Goal: Task Accomplishment & Management: Complete application form

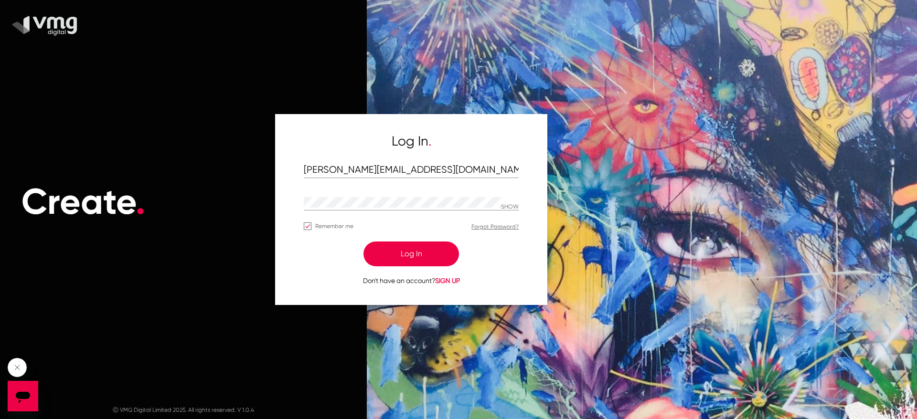
click at [389, 242] on button "Log In" at bounding box center [412, 254] width 96 height 25
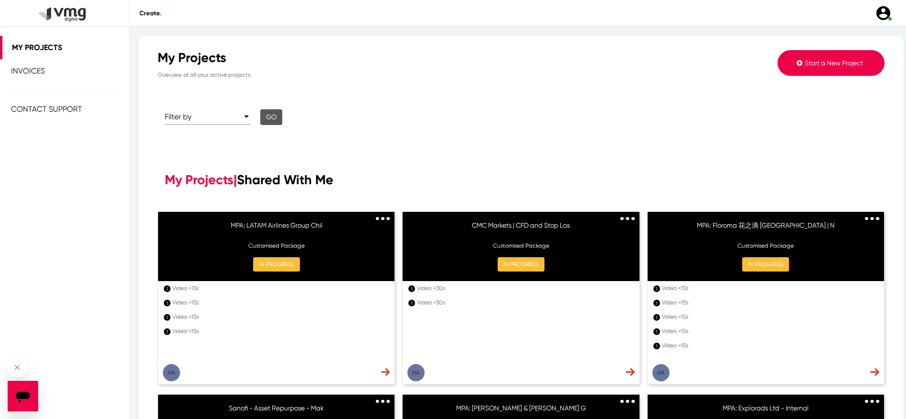
click at [813, 68] on button "Start a New Project" at bounding box center [831, 63] width 107 height 26
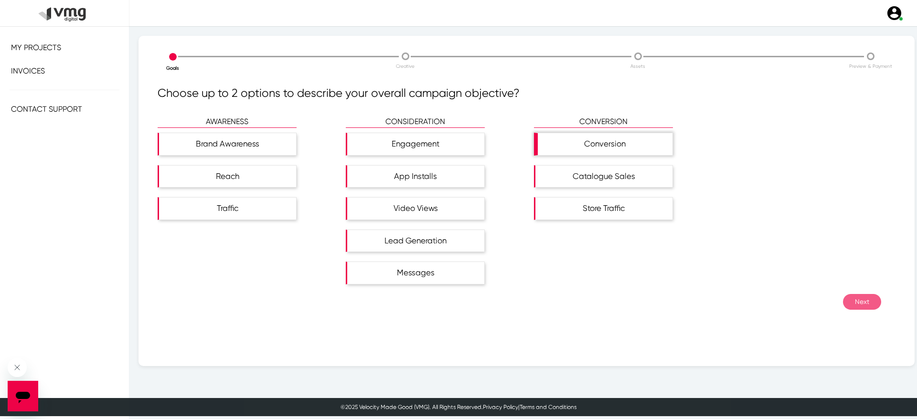
click at [608, 148] on div "Conversion" at bounding box center [605, 144] width 135 height 22
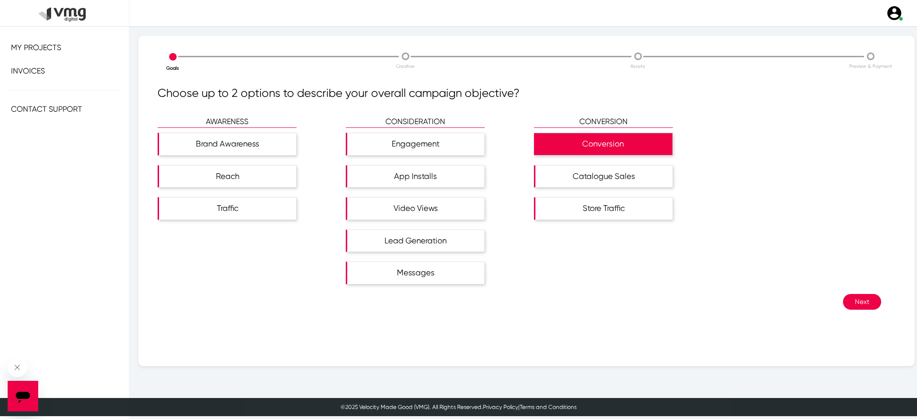
click at [847, 300] on button "Next" at bounding box center [862, 302] width 38 height 16
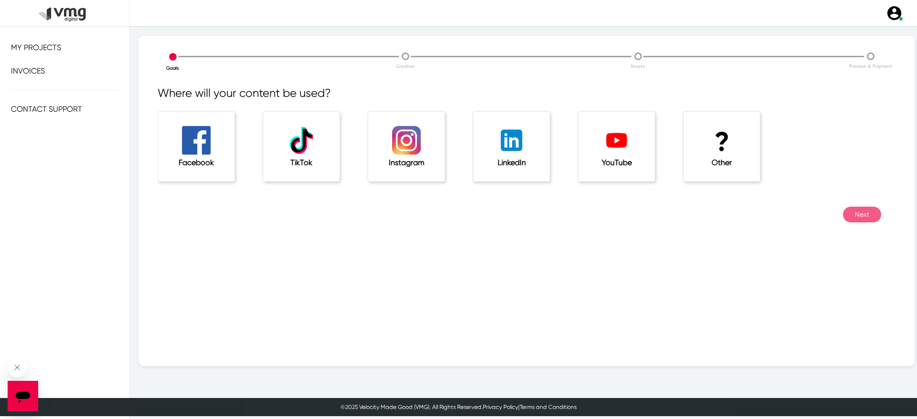
click at [380, 154] on div "Instagram" at bounding box center [406, 147] width 76 height 70
click at [215, 132] on div "Facebook" at bounding box center [196, 147] width 76 height 70
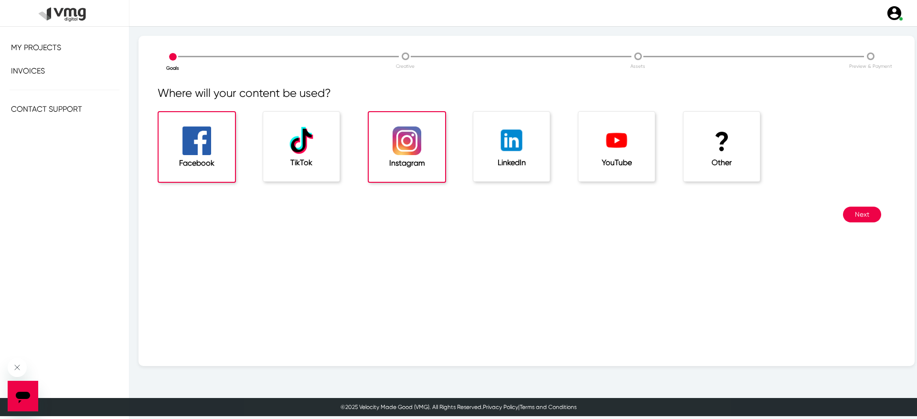
click at [868, 210] on button "Next" at bounding box center [862, 215] width 38 height 16
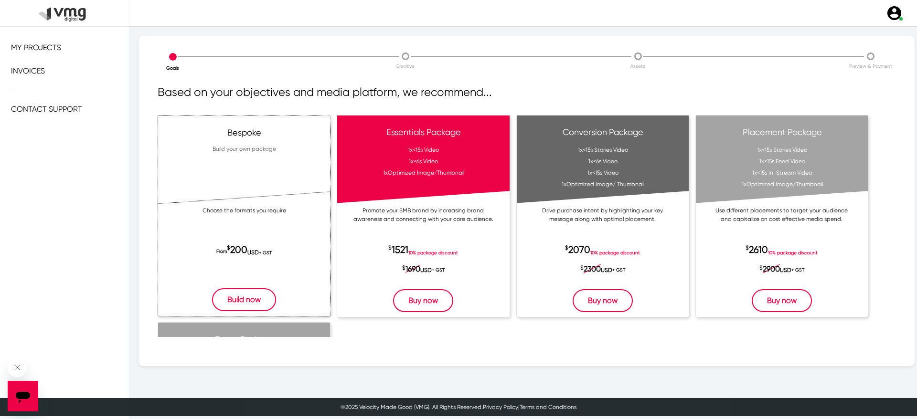
scroll to position [51, 0]
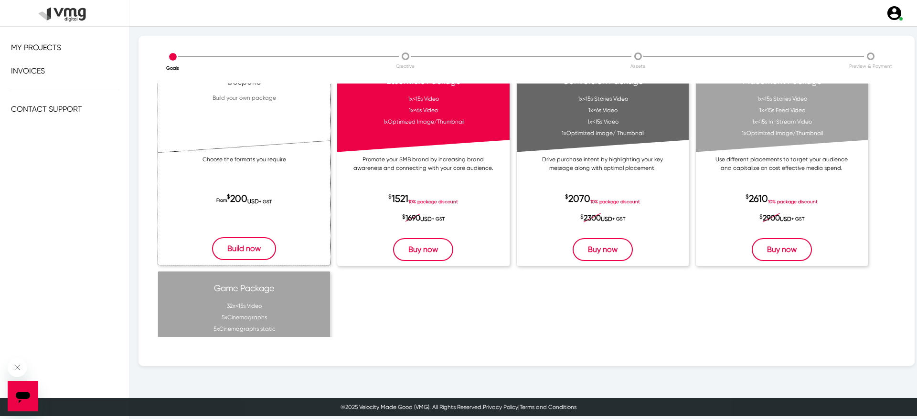
click at [228, 245] on button "Build now" at bounding box center [244, 248] width 64 height 23
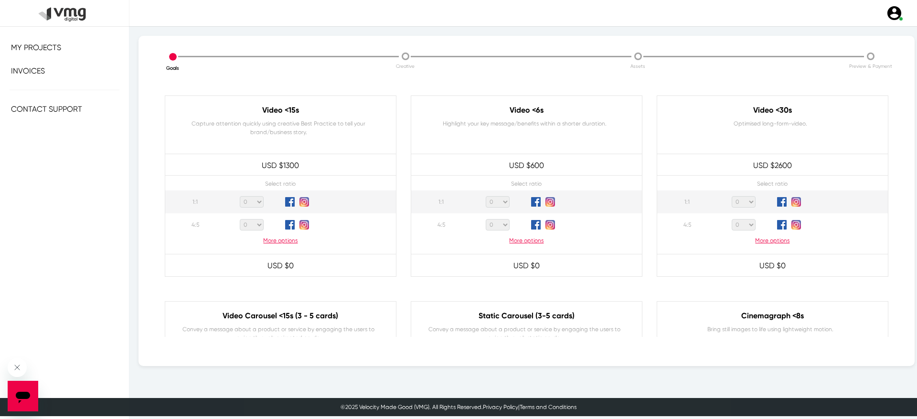
scroll to position [52, 0]
click at [274, 244] on p "More options" at bounding box center [280, 241] width 231 height 9
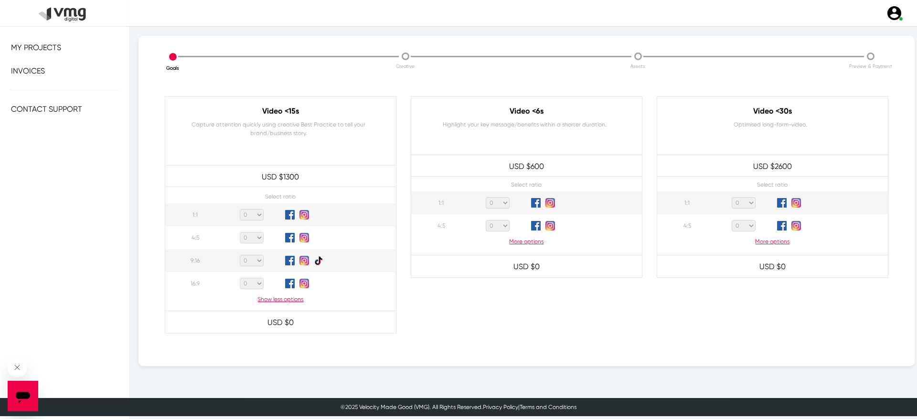
click at [254, 263] on select "0 1 2 3 4 5 6 7 8 9 10 11 12 13 14 15 16 17 18 19 20" at bounding box center [252, 260] width 24 height 11
select select "6"
click at [240, 255] on select "0 1 2 3 4 5 6 7 8 9 10 11 12 13 14 15 16 17 18 19 20" at bounding box center [252, 260] width 24 height 11
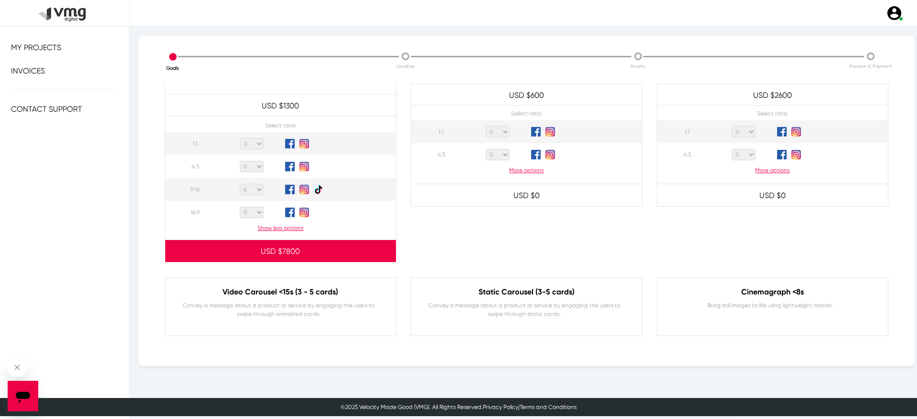
scroll to position [118, 0]
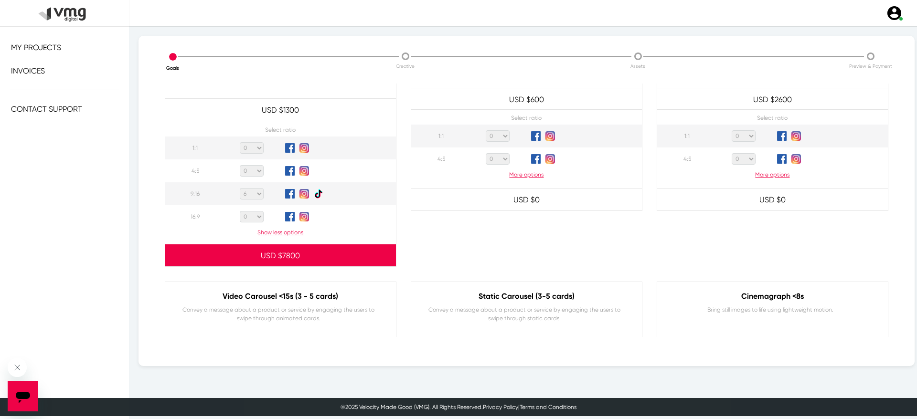
click at [515, 173] on p "More options" at bounding box center [526, 175] width 231 height 9
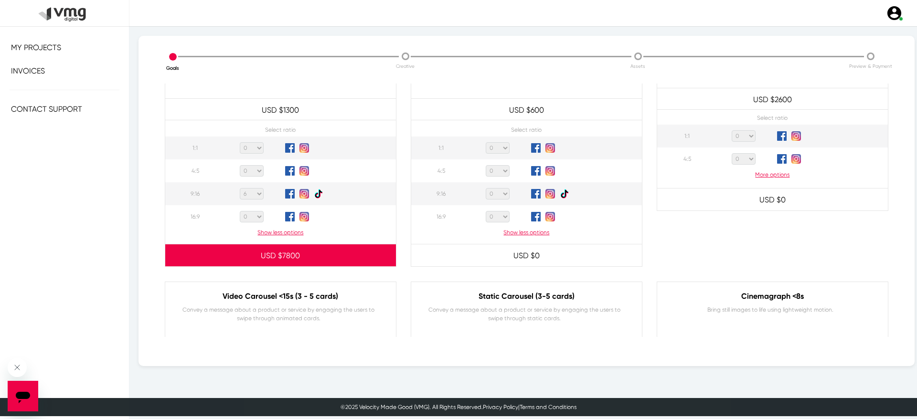
click at [499, 193] on select "0 1 2 3 4 5 6 7 8 9 10 11 12 13 14 15 16 17 18 19 20" at bounding box center [498, 193] width 24 height 11
select select "6"
click at [486, 188] on select "0 1 2 3 4 5 6 7 8 9 10 11 12 13 14 15 16 17 18 19 20" at bounding box center [498, 193] width 24 height 11
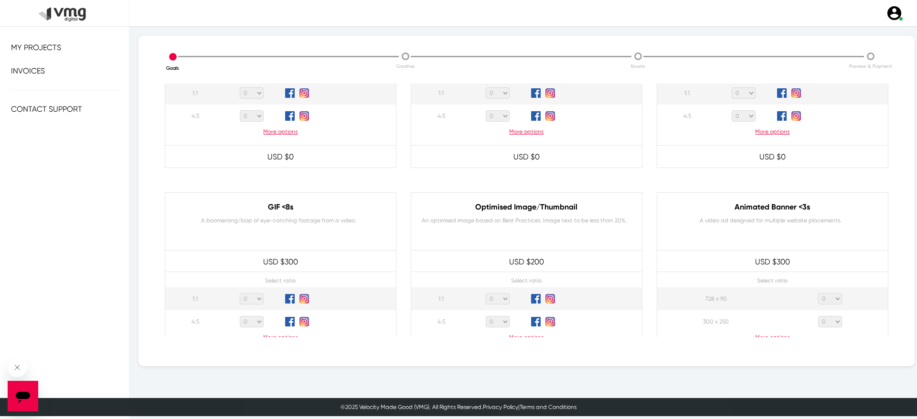
scroll to position [476, 0]
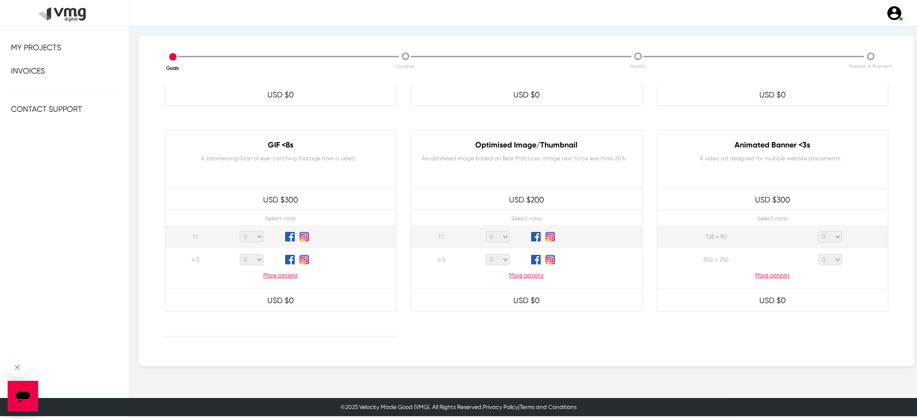
click at [510, 273] on p "More options" at bounding box center [526, 275] width 231 height 9
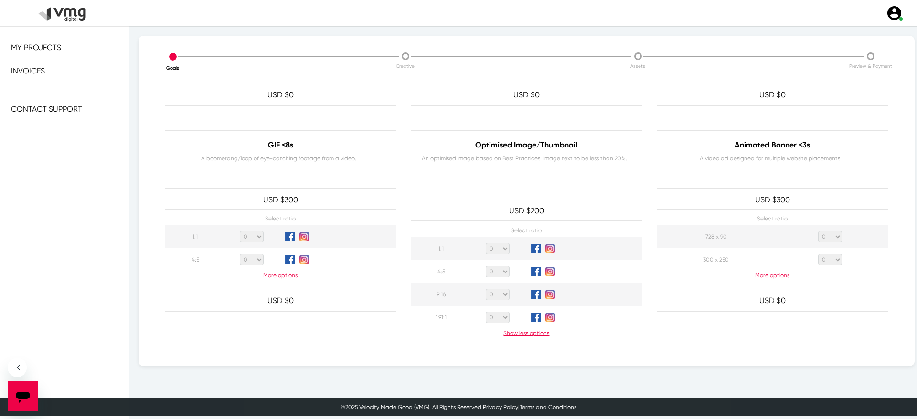
click at [492, 271] on select "0 1 2 3 4 5 6 7 8 9 10 11 12 13 14 15 16 17 18 19 20" at bounding box center [498, 271] width 24 height 11
select select "2"
click at [486, 266] on select "0 1 2 3 4 5 6 7 8 9 10 11 12 13 14 15 16 17 18 19 20" at bounding box center [498, 271] width 24 height 11
click at [498, 292] on select "0 1 2 3 4 5 6 7 8 9 10 11 12 13 14 15 16 17 18 19 20" at bounding box center [498, 294] width 24 height 11
select select "2"
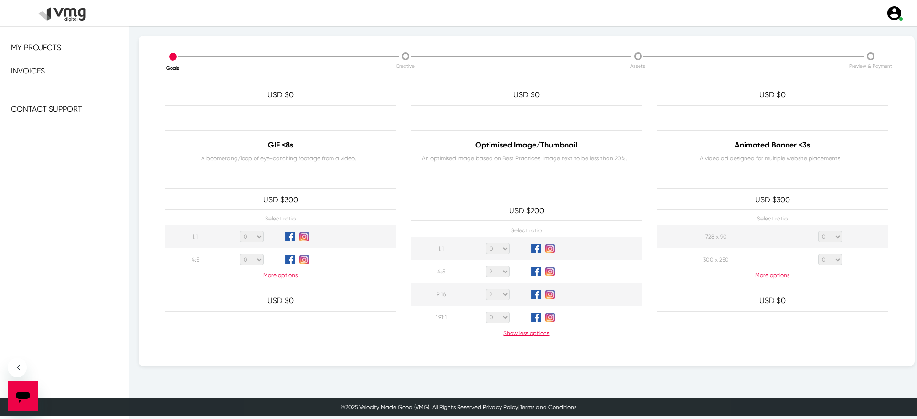
click at [486, 289] on select "0 1 2 3 4 5 6 7 8 9 10 11 12 13 14 15 16 17 18 19 20" at bounding box center [498, 294] width 24 height 11
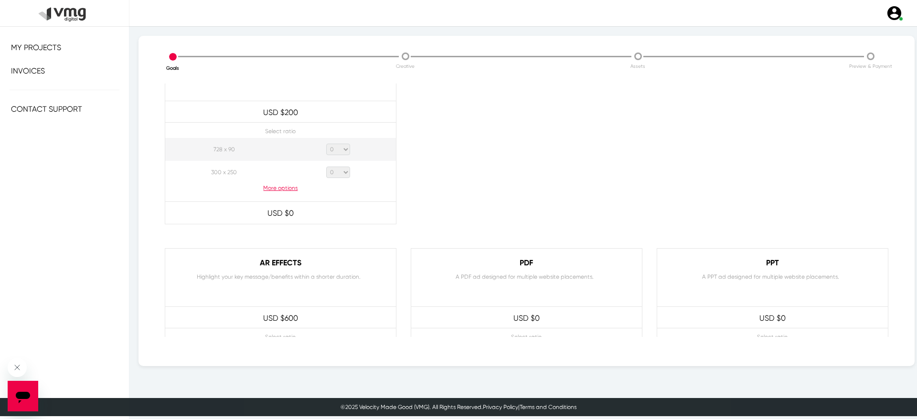
scroll to position [962, 0]
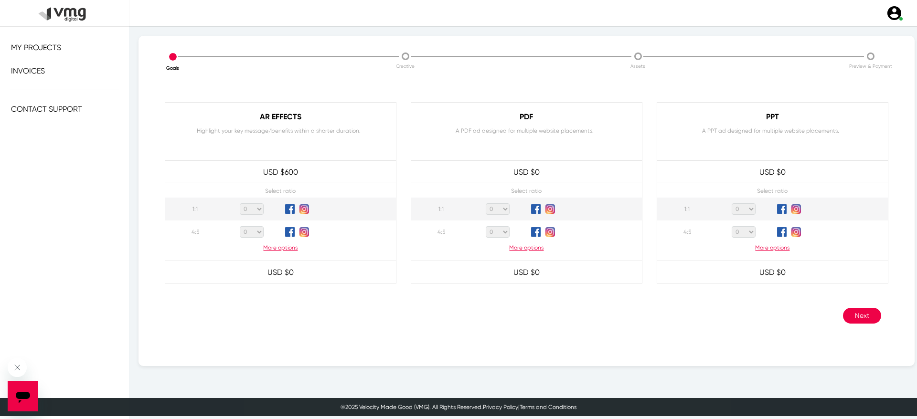
click at [849, 313] on button "Next" at bounding box center [862, 316] width 38 height 16
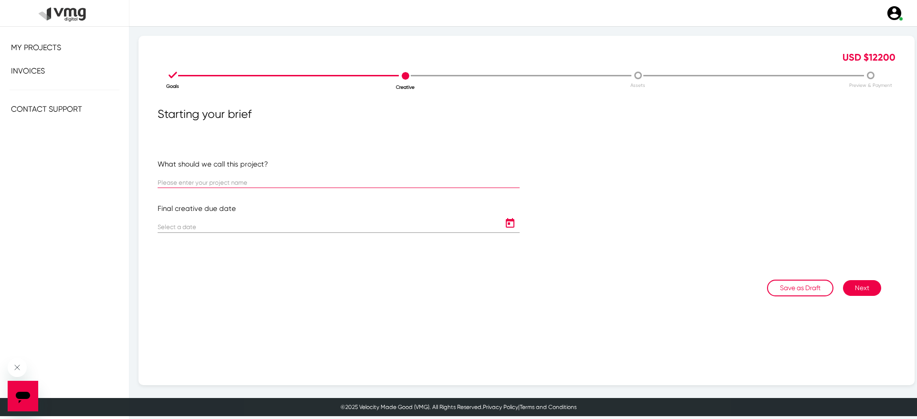
click at [418, 182] on input "text" at bounding box center [339, 183] width 362 height 7
drag, startPoint x: 226, startPoint y: 179, endPoint x: 126, endPoint y: 183, distance: 100.4
click at [126, 183] on div "X My Projects Invoices Create . Hello [PERSON_NAME][EMAIL_ADDRESS][DOMAIN_NAME]…" at bounding box center [458, 197] width 917 height 395
paste input "Noise India | Partnership Ads Tier 2 Ref: T226317457"
type input "MPA: Noise India | Partnership Ads Tier 2 Ref: T226317457 (for Variations)"
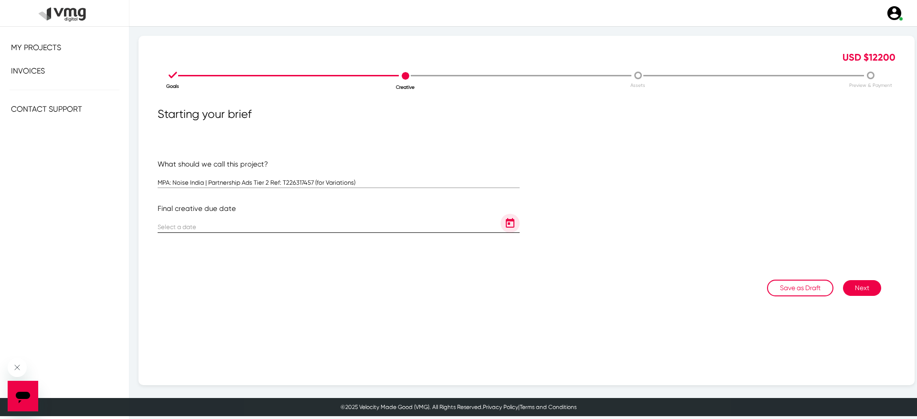
click at [506, 222] on icon "Open calendar" at bounding box center [510, 223] width 15 height 11
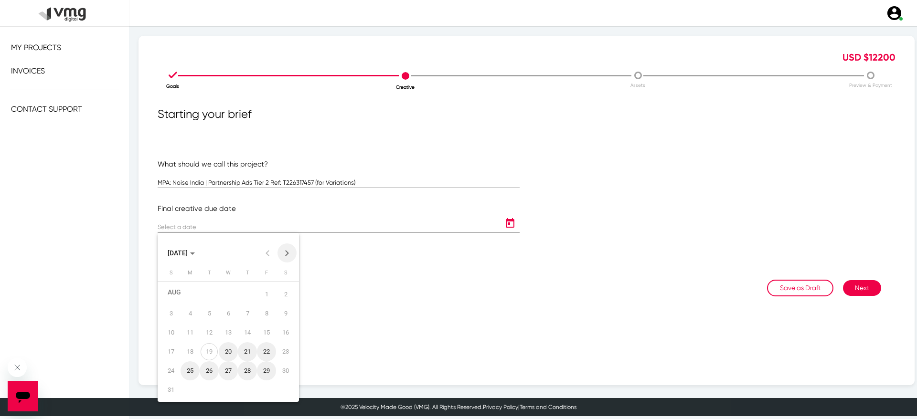
click at [280, 253] on button "Next month" at bounding box center [287, 253] width 19 height 19
click at [196, 307] on div "1" at bounding box center [190, 304] width 17 height 17
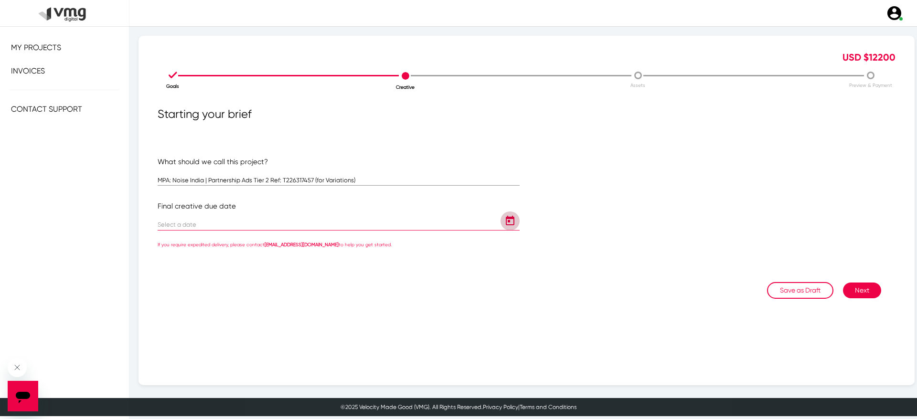
click at [502, 229] on button "Open calendar" at bounding box center [510, 221] width 19 height 19
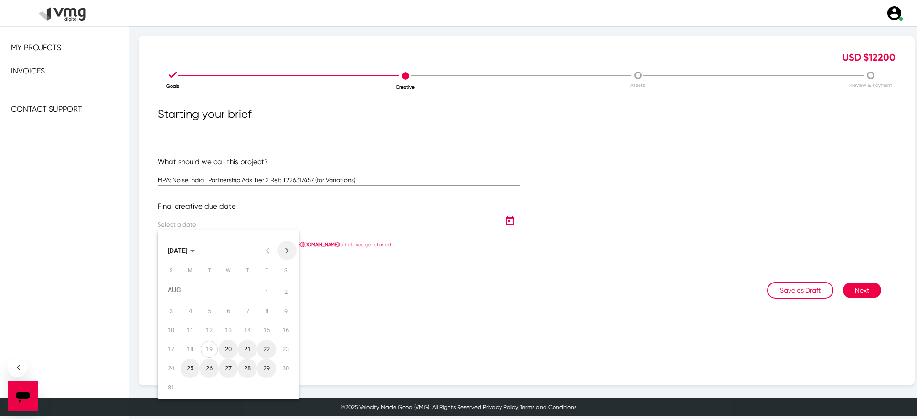
click at [285, 255] on button "Next month" at bounding box center [287, 250] width 19 height 19
click at [210, 299] on div "2" at bounding box center [209, 301] width 17 height 17
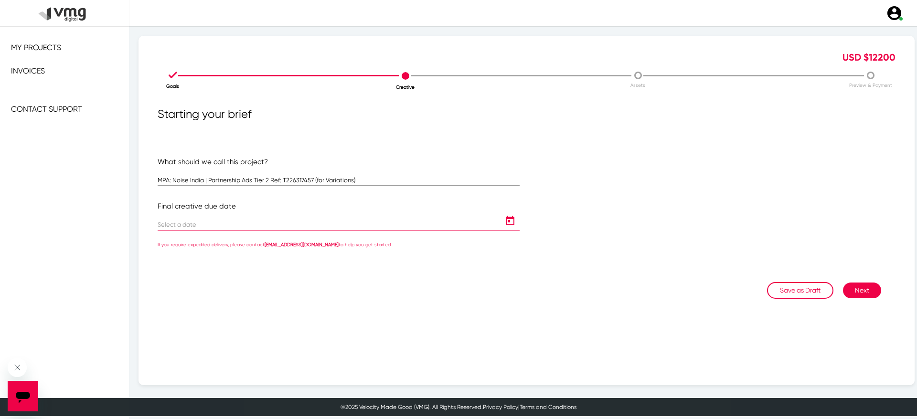
type input "[DATE]"
click at [860, 282] on button "Next" at bounding box center [862, 288] width 38 height 16
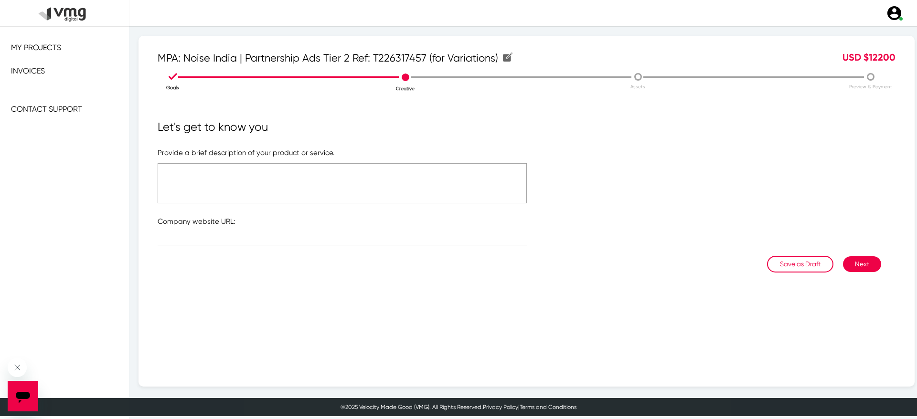
click at [456, 178] on textarea at bounding box center [342, 183] width 369 height 40
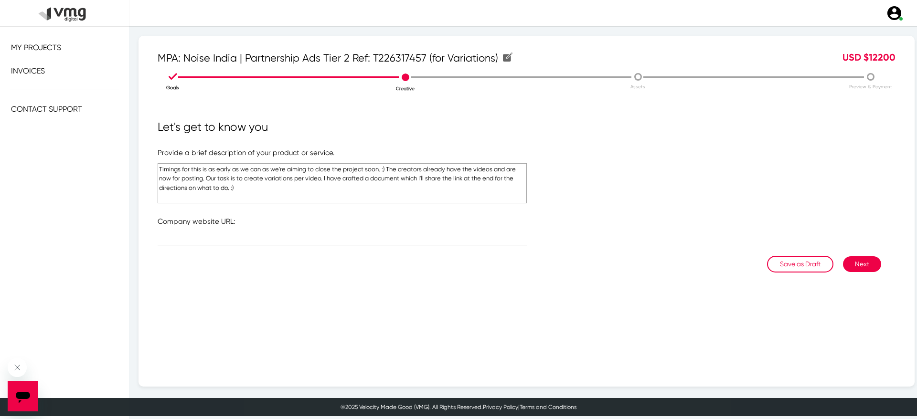
type textarea "Timings for this is as early as we can as we're aiming to close the project soo…"
click at [262, 240] on input "text" at bounding box center [342, 239] width 369 height 7
paste input "[URL][DOMAIN_NAME]"
type input "[URL][DOMAIN_NAME]"
click at [857, 263] on button "Next" at bounding box center [862, 265] width 38 height 16
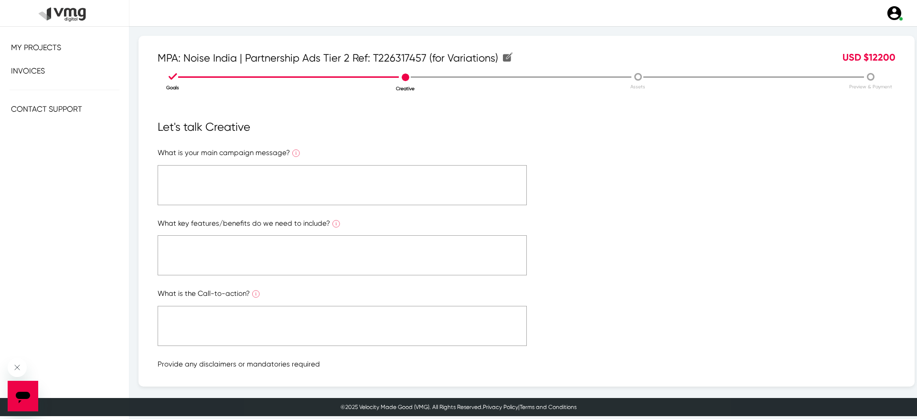
click at [353, 179] on textarea at bounding box center [342, 185] width 369 height 40
type textarea "Please see attached files."
click at [276, 253] on textarea at bounding box center [342, 255] width 369 height 40
paste textarea "Please see attached files."
type textarea "Please see attached files."
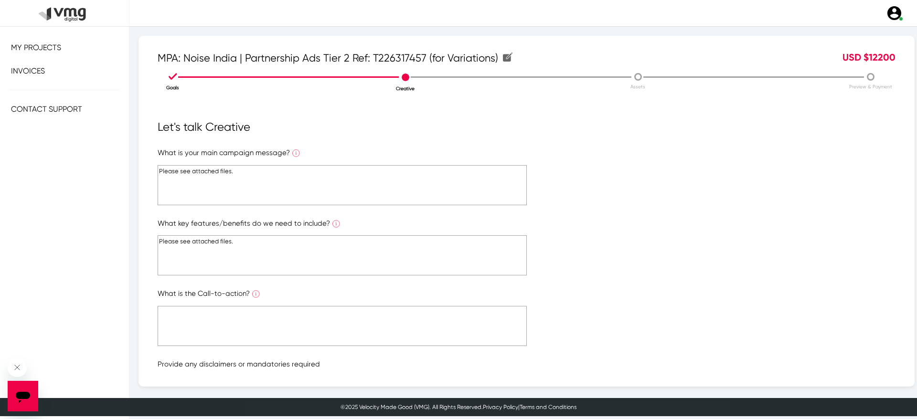
click at [231, 318] on textarea at bounding box center [342, 326] width 369 height 40
paste textarea "Please see attached files."
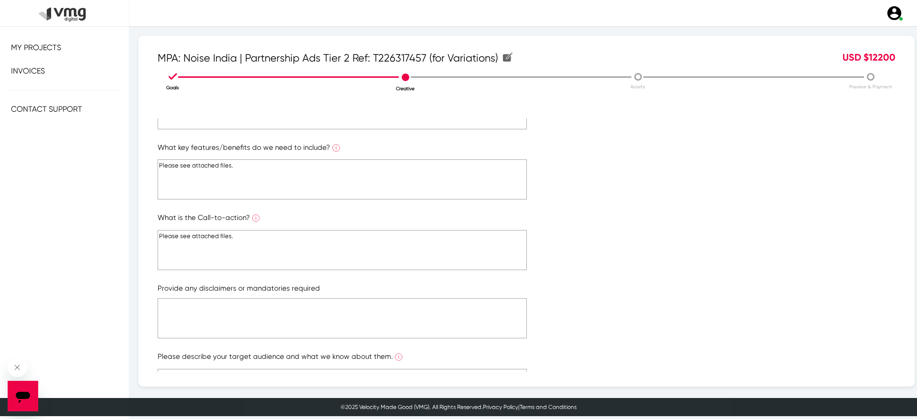
scroll to position [77, 0]
type textarea "Please see attached files."
click at [231, 318] on textarea at bounding box center [342, 317] width 369 height 40
paste textarea "Please see attached files."
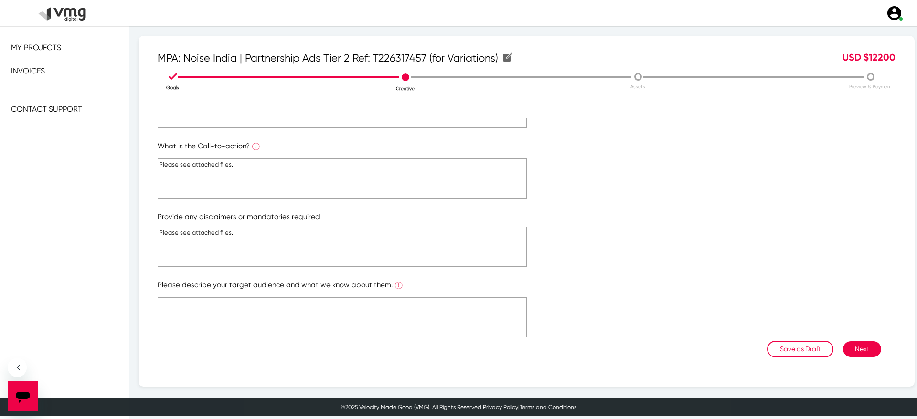
type textarea "Please see attached files."
click at [222, 300] on textarea at bounding box center [342, 318] width 369 height 40
paste textarea "Please see attached files."
type textarea "Please see attached files."
click at [853, 355] on button "Next" at bounding box center [862, 350] width 38 height 16
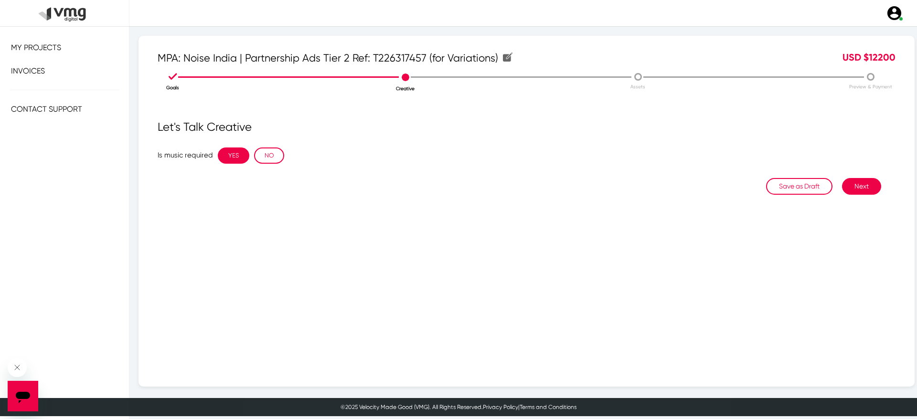
click at [237, 153] on button "YES" at bounding box center [234, 156] width 32 height 16
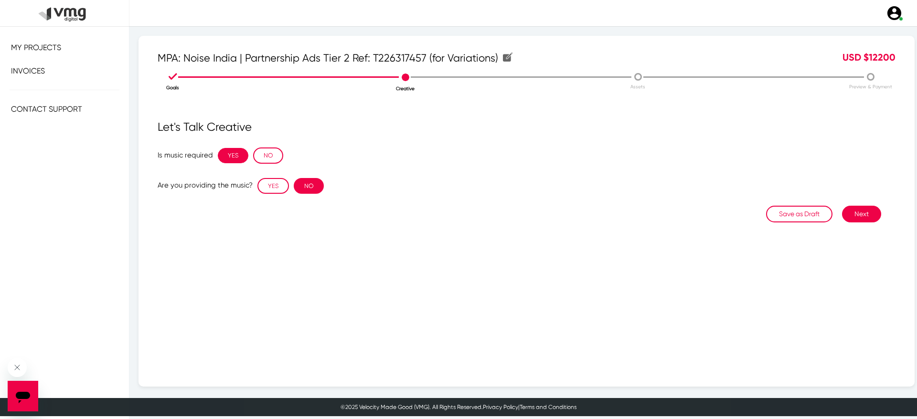
click at [310, 183] on button "NO" at bounding box center [309, 186] width 30 height 16
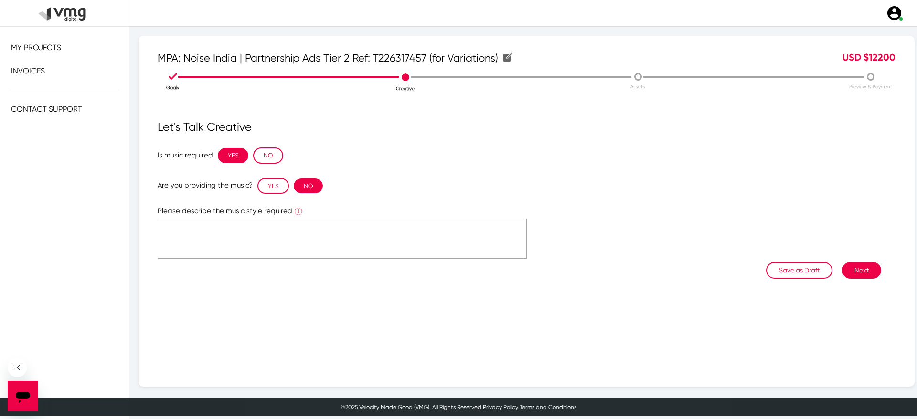
click at [268, 236] on textarea at bounding box center [342, 239] width 369 height 40
type textarea "Y"
type textarea "Please edit it as closely as possible to the video as we're only doing cutdowns…"
